Goal: Information Seeking & Learning: Check status

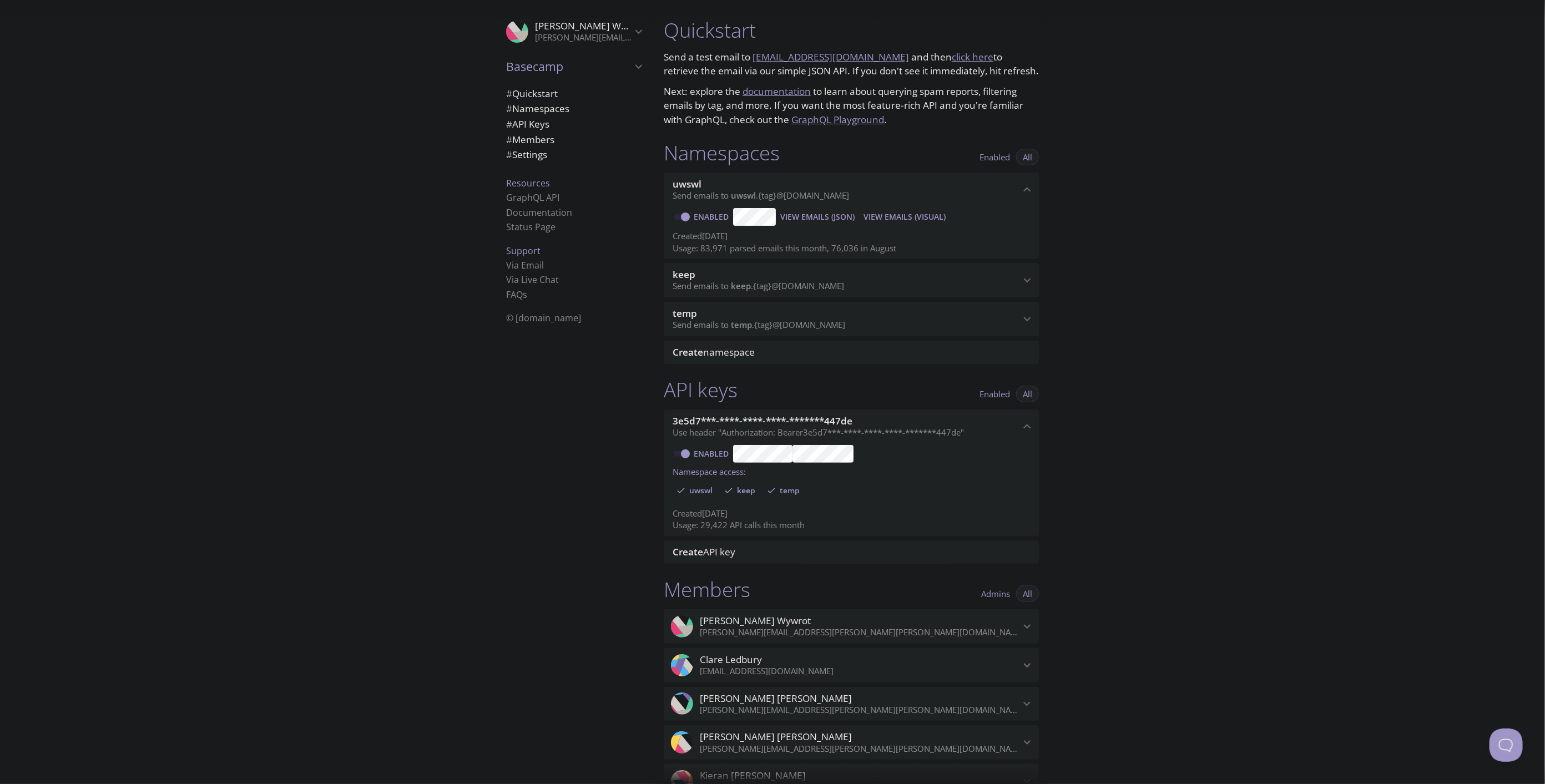
click at [911, 214] on span "View Emails (Visual)" at bounding box center [904, 216] width 82 height 13
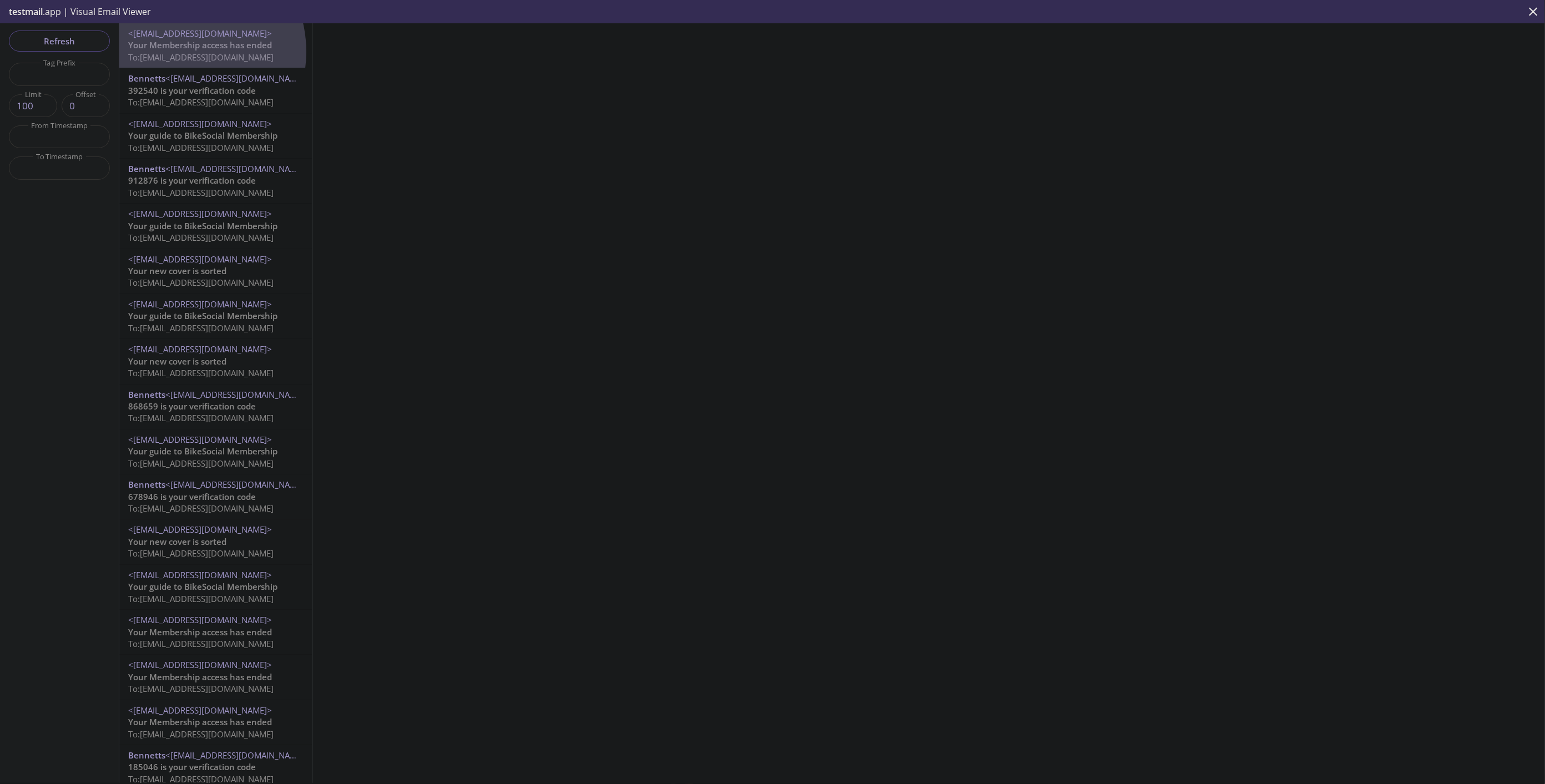
click at [180, 52] on span "To: [EMAIL_ADDRESS][DOMAIN_NAME]" at bounding box center [201, 57] width 145 height 11
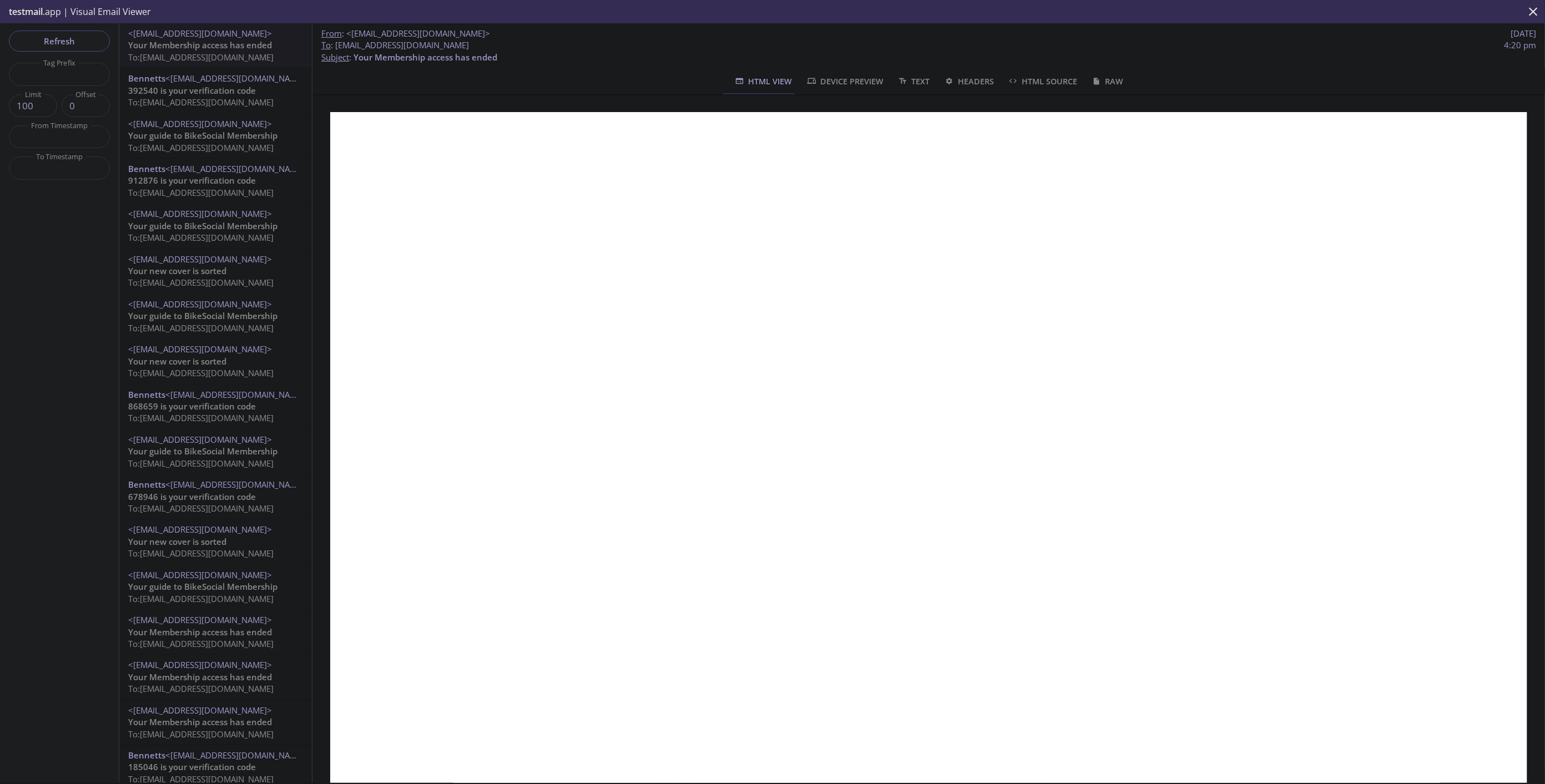
click at [195, 95] on span "392540 is your verification code" at bounding box center [192, 90] width 128 height 11
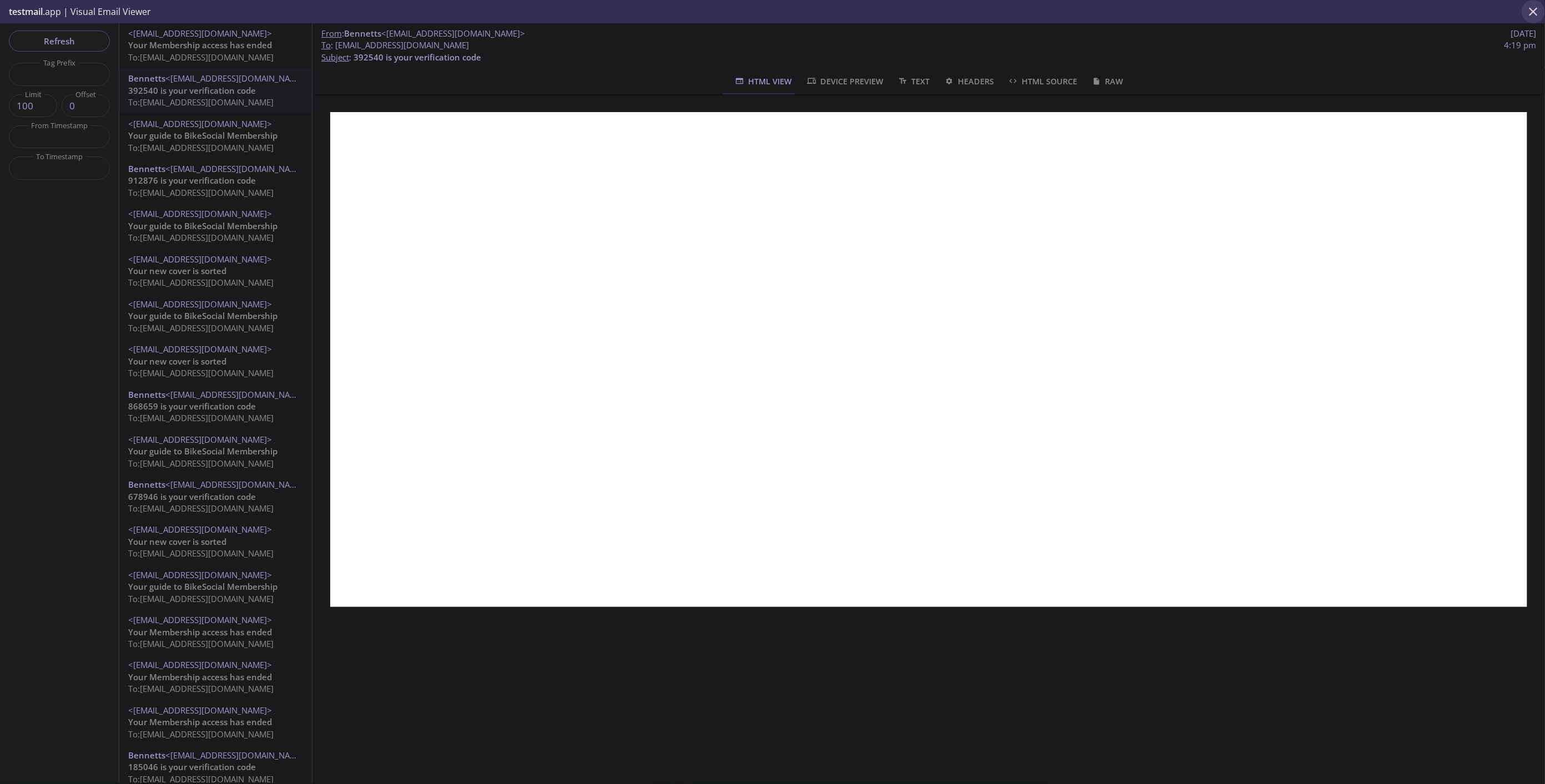
click at [1529, 10] on icon "close" at bounding box center [1533, 11] width 14 height 14
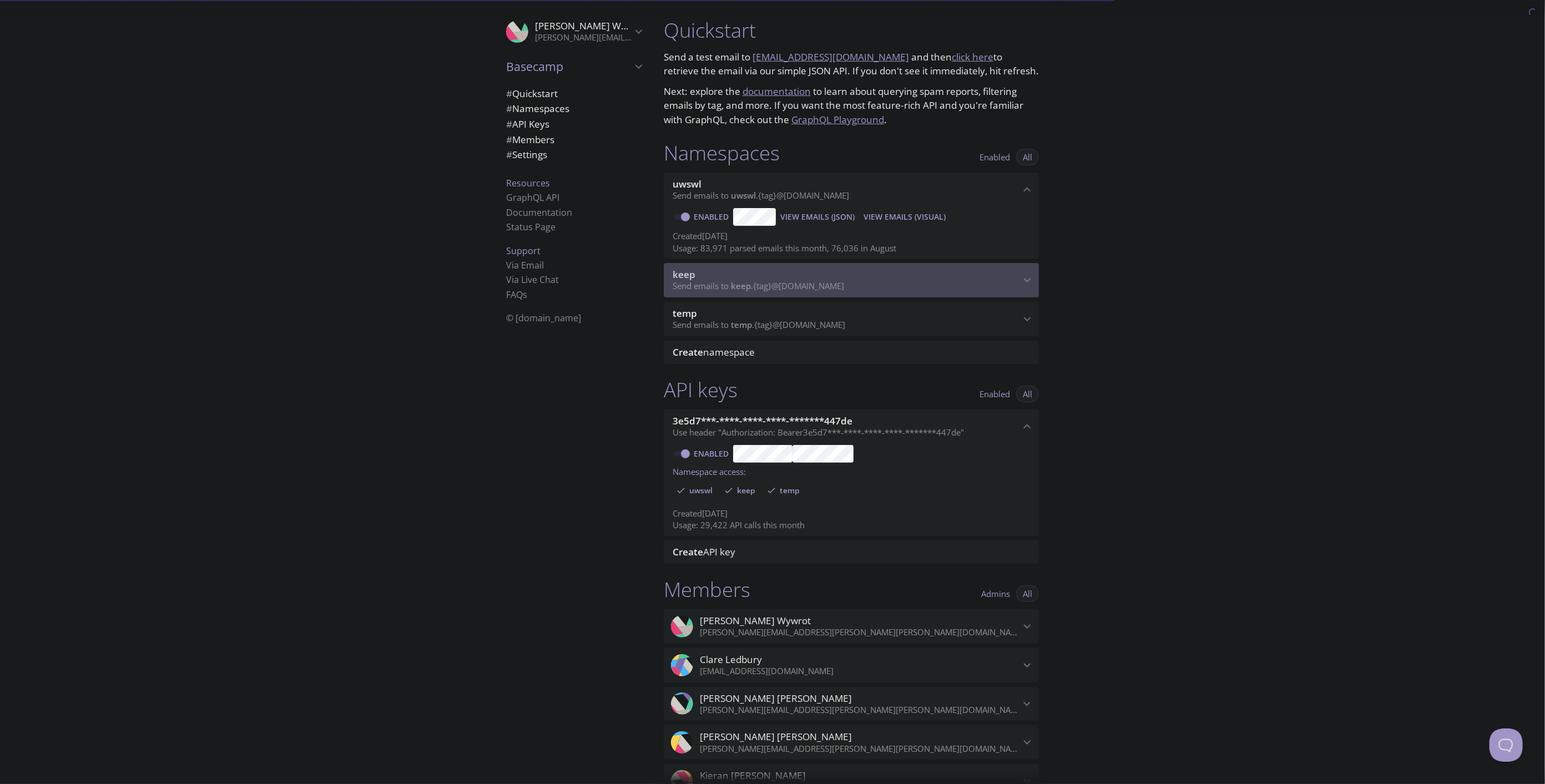
click at [850, 276] on span "keep" at bounding box center [847, 275] width 347 height 12
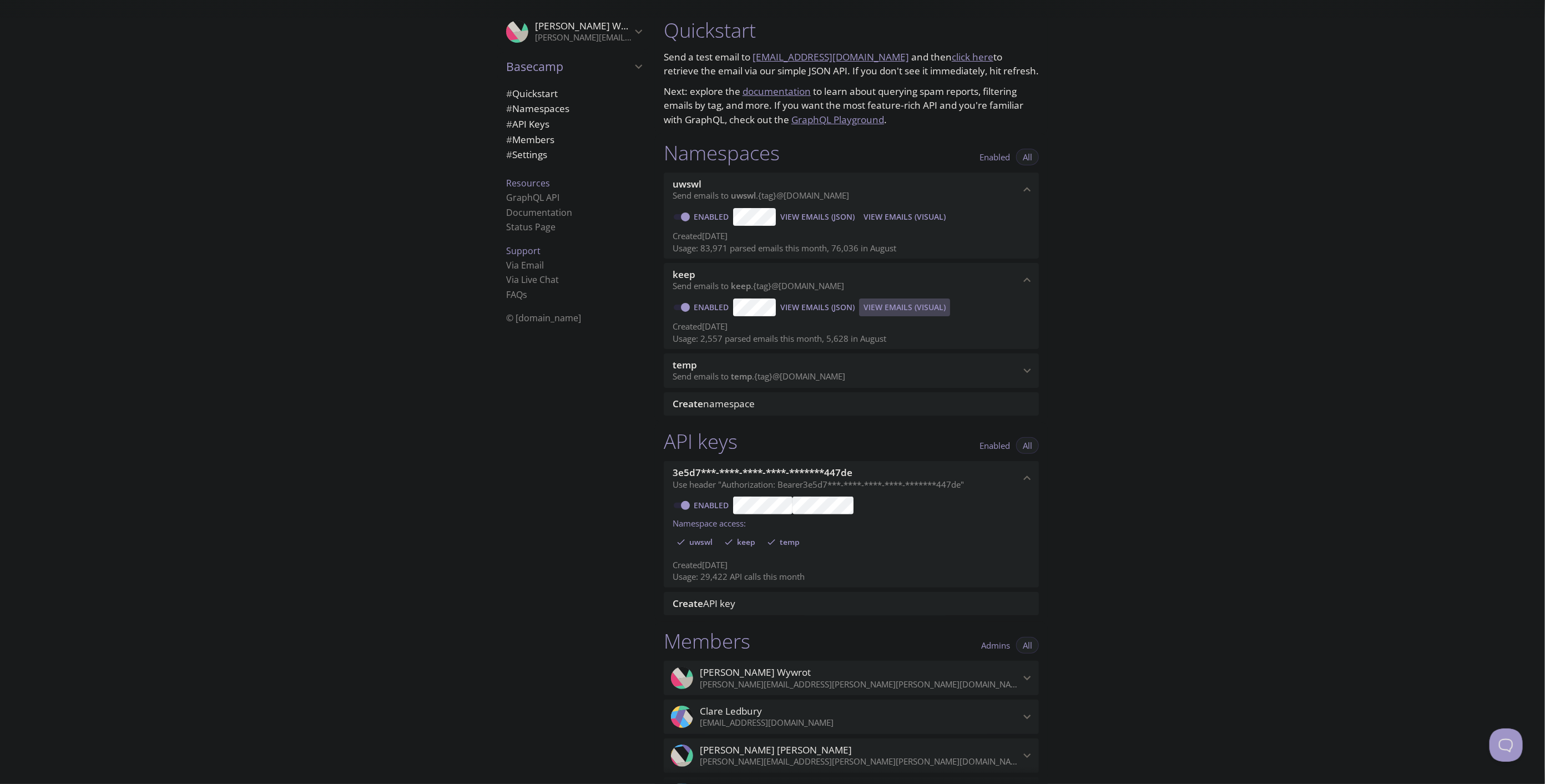
click at [902, 305] on span "View Emails (Visual)" at bounding box center [904, 307] width 82 height 13
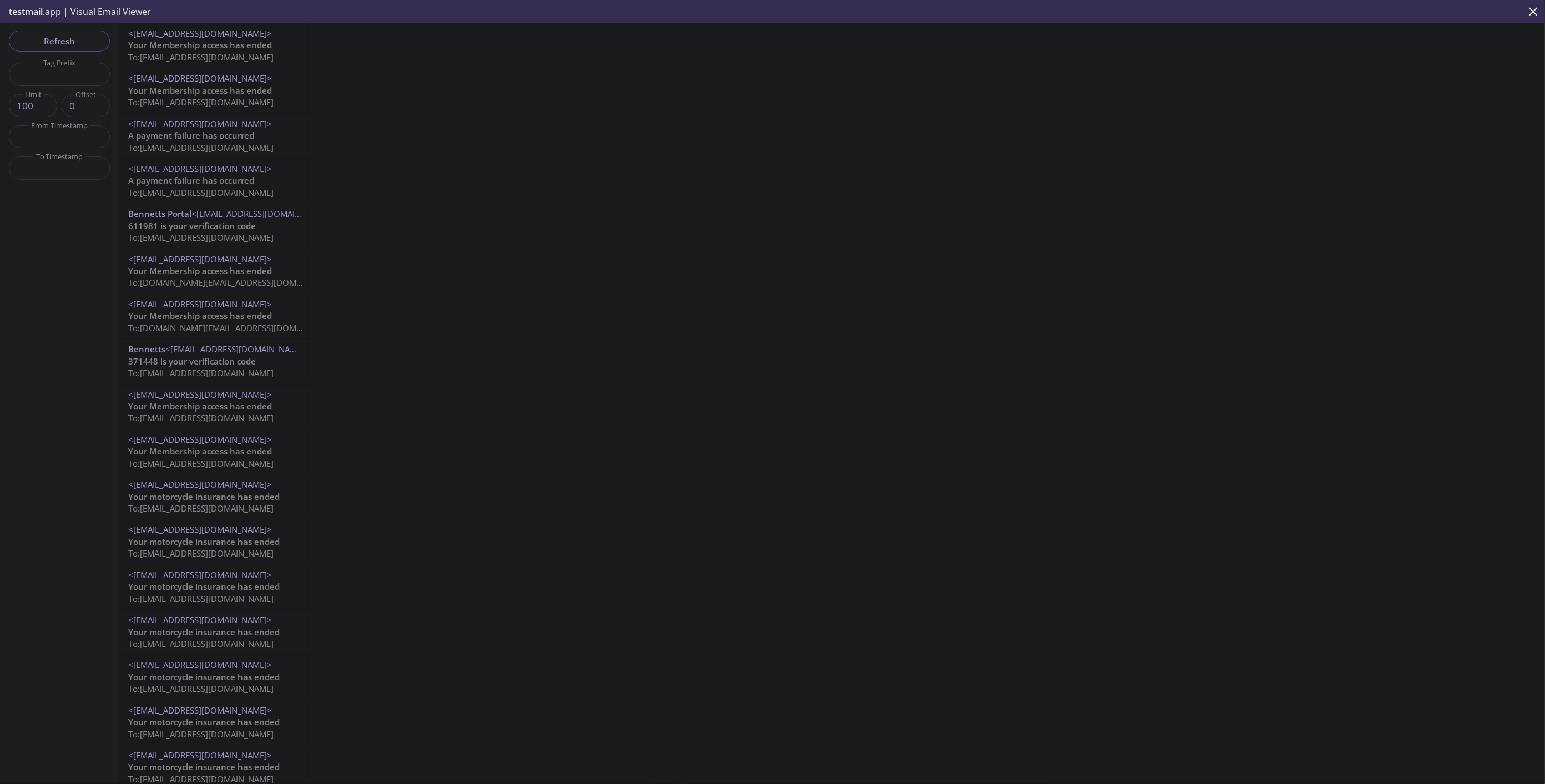
click at [190, 46] on span "Your Membership access has ended" at bounding box center [200, 45] width 144 height 11
